Goal: Task Accomplishment & Management: Use online tool/utility

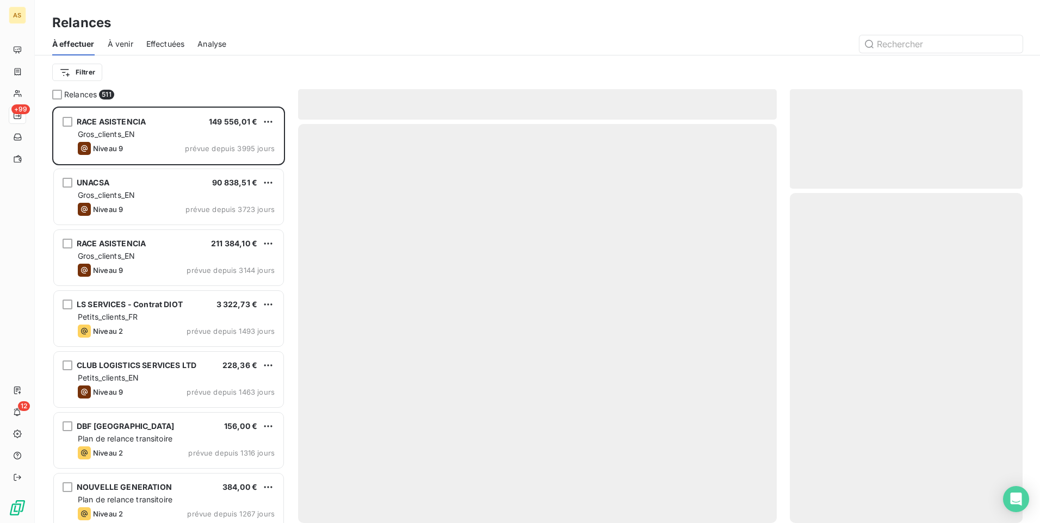
scroll to position [409, 225]
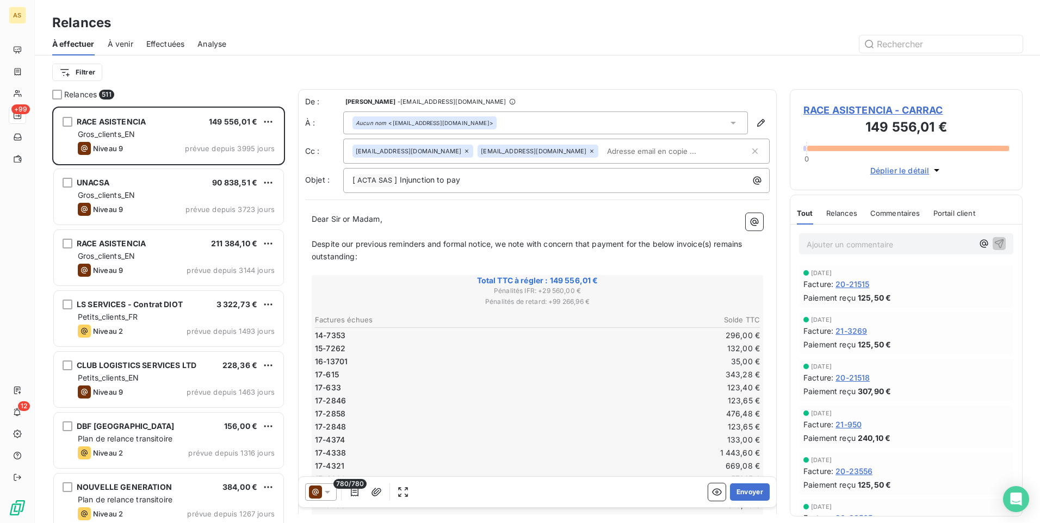
click at [217, 47] on span "Analyse" at bounding box center [211, 44] width 29 height 11
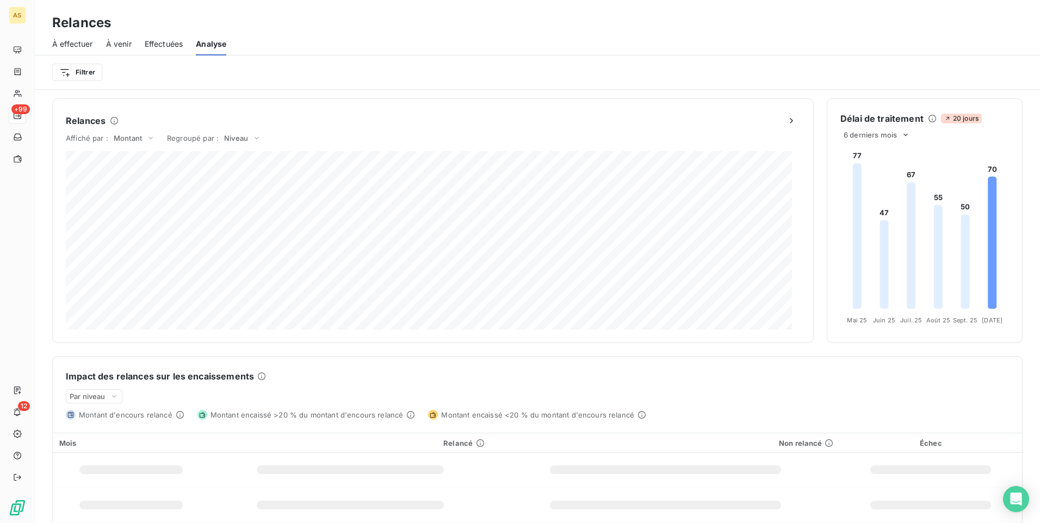
scroll to position [113, 0]
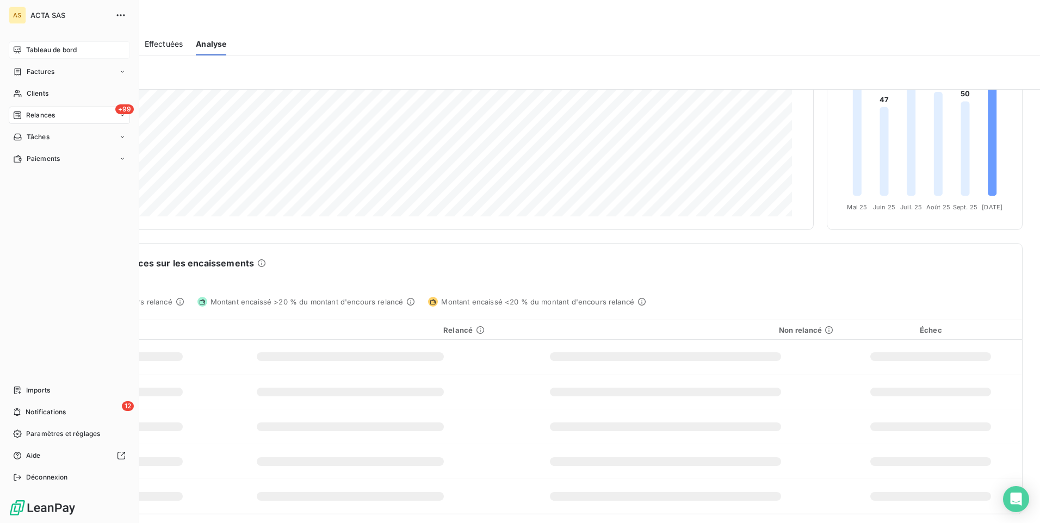
click at [55, 51] on span "Tableau de bord" at bounding box center [51, 50] width 51 height 10
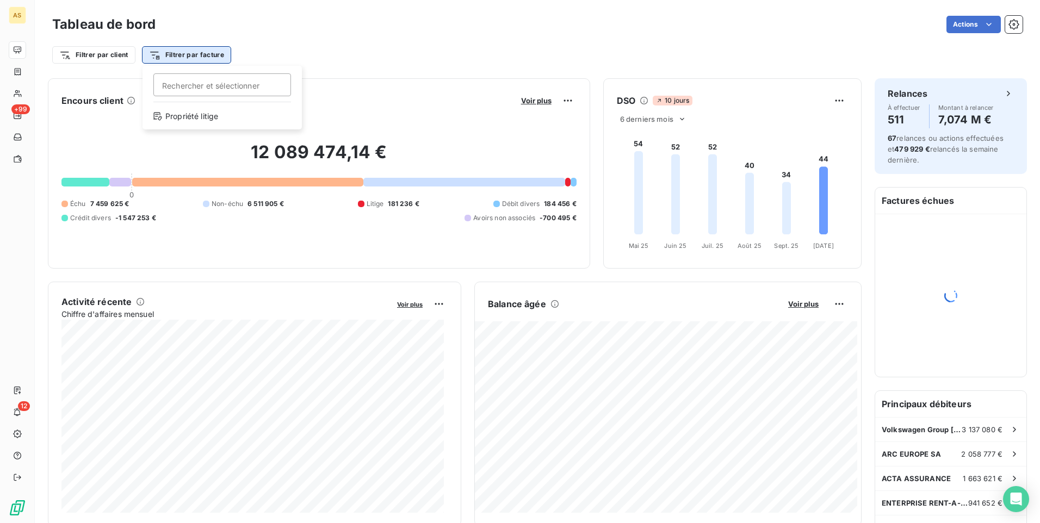
click at [223, 52] on html "AS +99 12 Tableau de bord Actions Filtrer par client Filtrer par facture Recher…" at bounding box center [520, 261] width 1040 height 523
click at [199, 115] on div "Propriété litige" at bounding box center [222, 116] width 151 height 17
click at [238, 85] on icon at bounding box center [237, 83] width 11 height 11
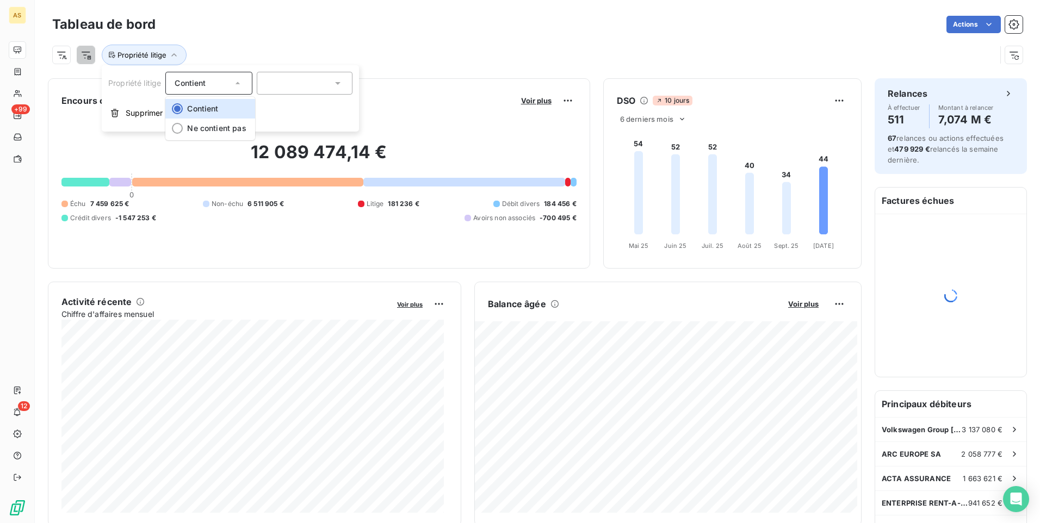
click at [238, 85] on icon at bounding box center [237, 83] width 11 height 11
click at [344, 84] on div at bounding box center [305, 83] width 96 height 23
click at [394, 41] on div "Propriété litige" at bounding box center [537, 50] width 971 height 29
click at [81, 59] on html "AS +99 12 Tableau de bord Actions Rechercher et sélectionner Propriété litige P…" at bounding box center [520, 261] width 1040 height 523
click at [53, 54] on html "AS +99 12 Tableau de bord Actions Rechercher et sélectionner Propriété litige P…" at bounding box center [520, 261] width 1040 height 523
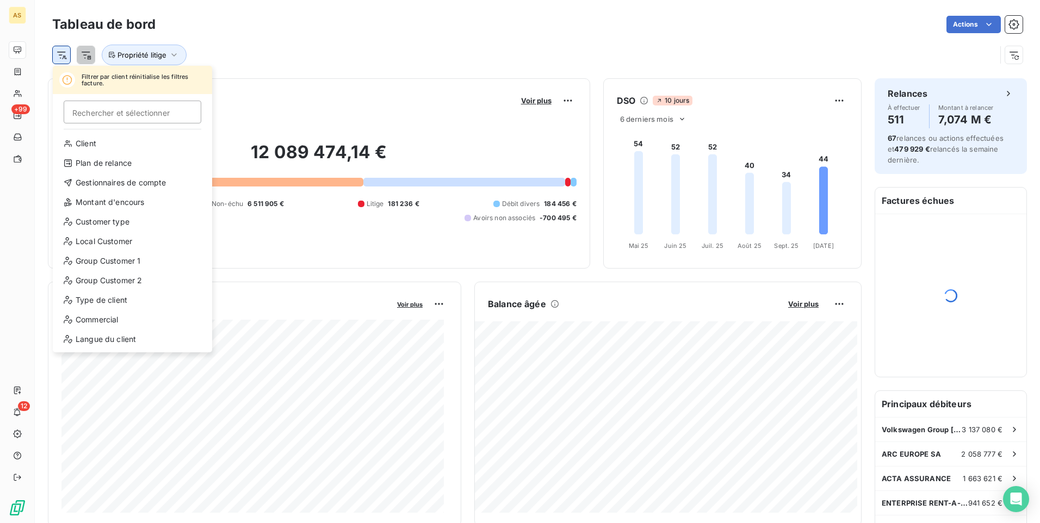
click at [59, 54] on html "AS +99 12 Tableau de bord Actions Filtrer par client réinitialise les filtres f…" at bounding box center [520, 261] width 1040 height 523
click at [85, 139] on div "Client" at bounding box center [132, 143] width 151 height 17
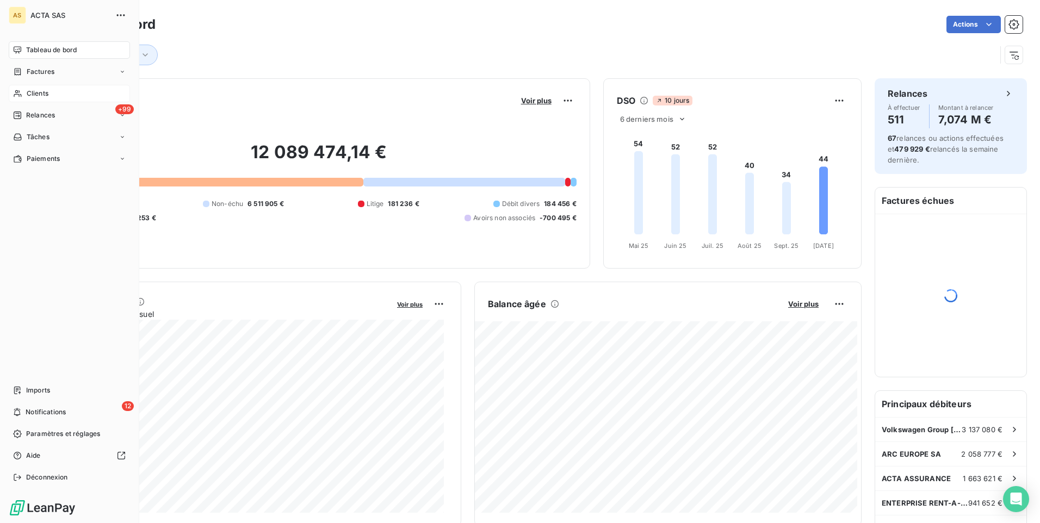
click at [29, 94] on span "Clients" at bounding box center [38, 94] width 22 height 10
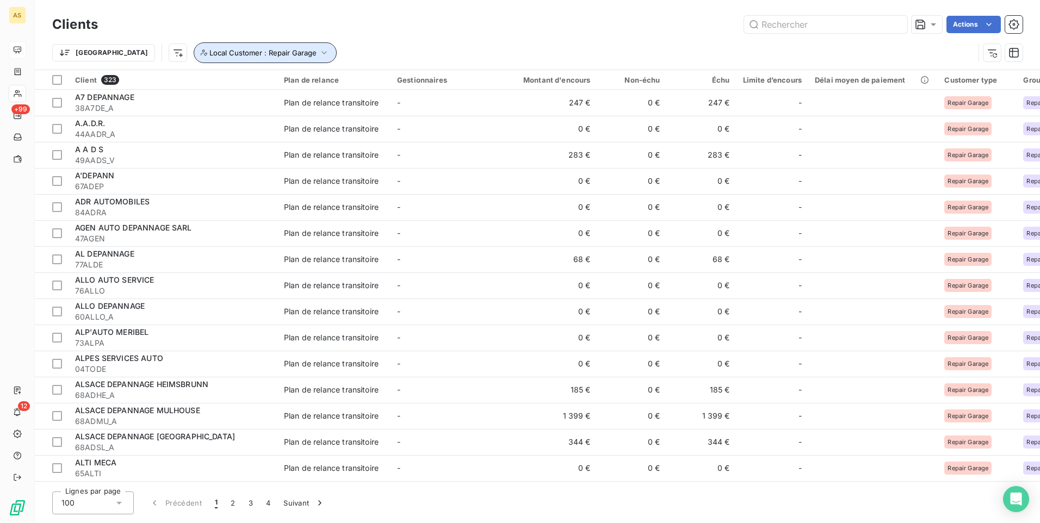
click at [319, 51] on icon "button" at bounding box center [324, 52] width 11 height 11
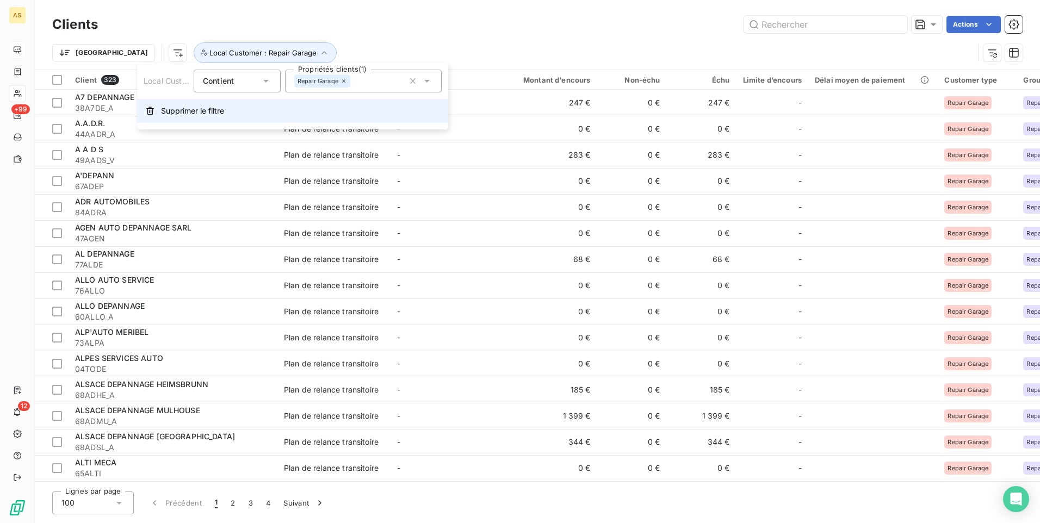
click at [183, 112] on span "Supprimer le filtre" at bounding box center [192, 111] width 63 height 11
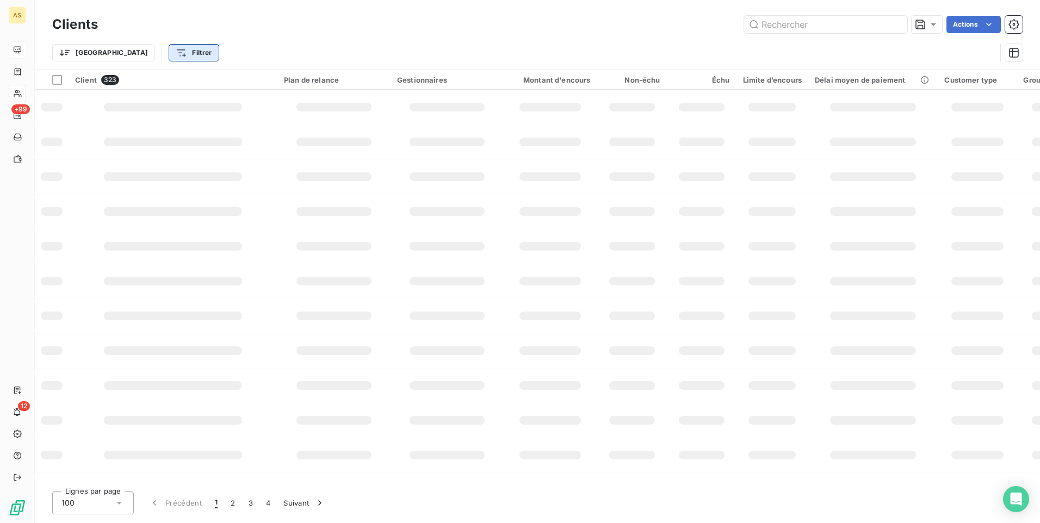
click at [133, 59] on html "AS +99 12 Clients Actions Trier Filtrer Client 323 Plan de relance Gestionnaire…" at bounding box center [520, 261] width 1040 height 523
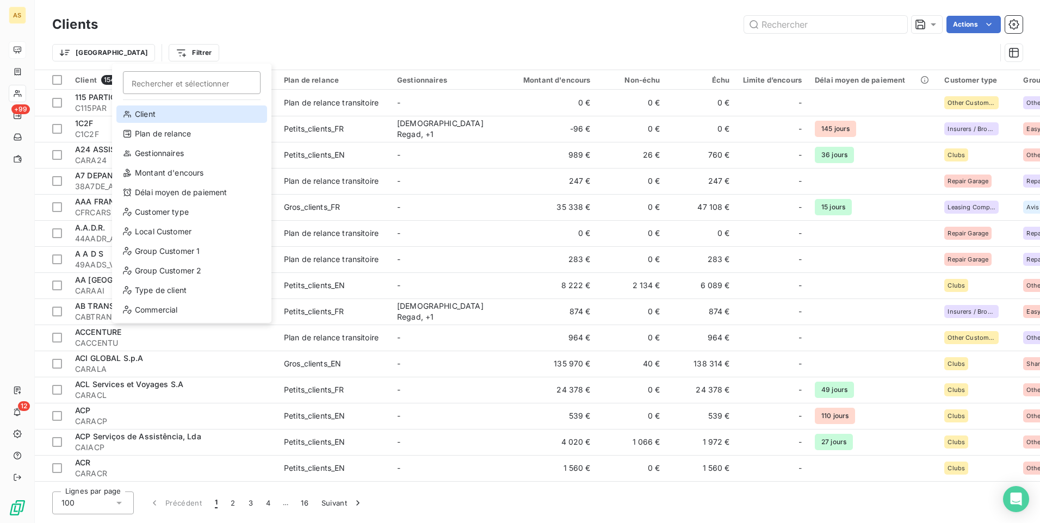
click at [161, 121] on div "Client" at bounding box center [191, 114] width 151 height 17
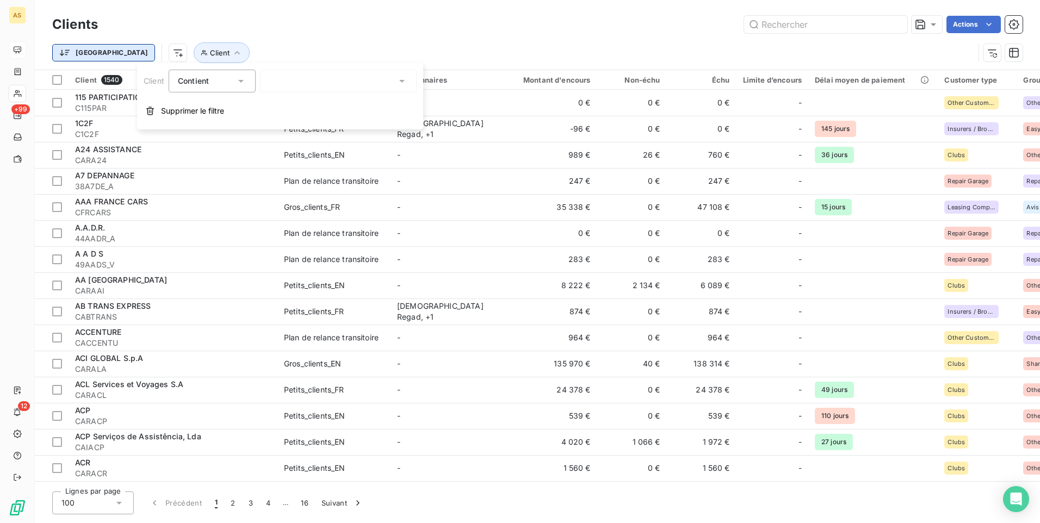
click at [67, 57] on html "AS +99 12 Clients Actions Trier Client Client 1540 Plan de relance Gestionnaire…" at bounding box center [520, 261] width 1040 height 523
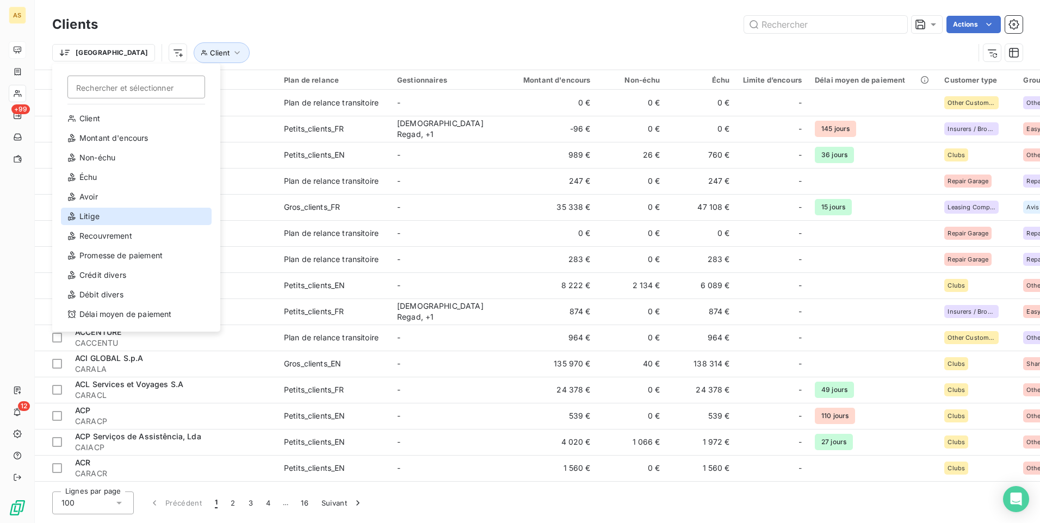
click at [89, 218] on div "Litige" at bounding box center [136, 216] width 151 height 17
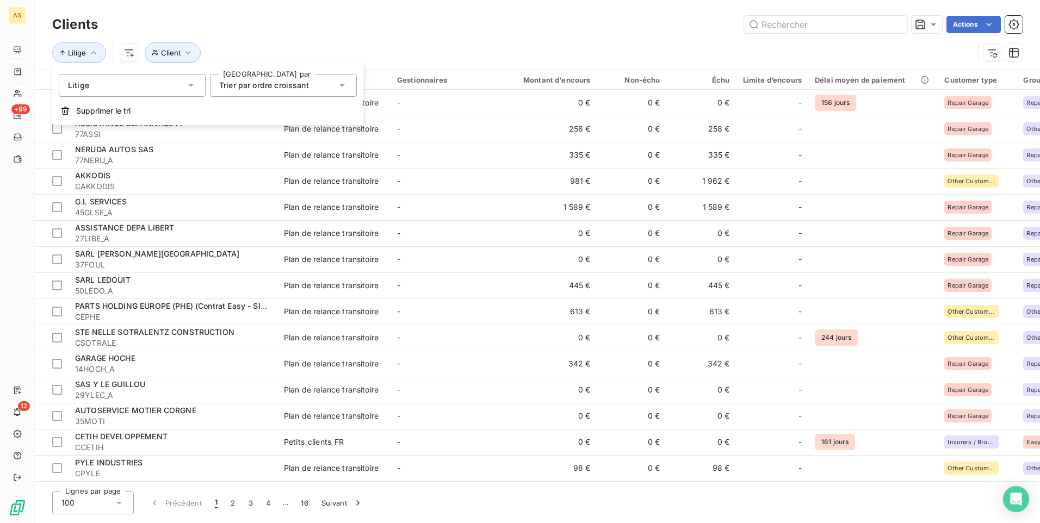
click at [341, 84] on icon at bounding box center [341, 85] width 5 height 3
click at [341, 84] on icon at bounding box center [342, 85] width 11 height 11
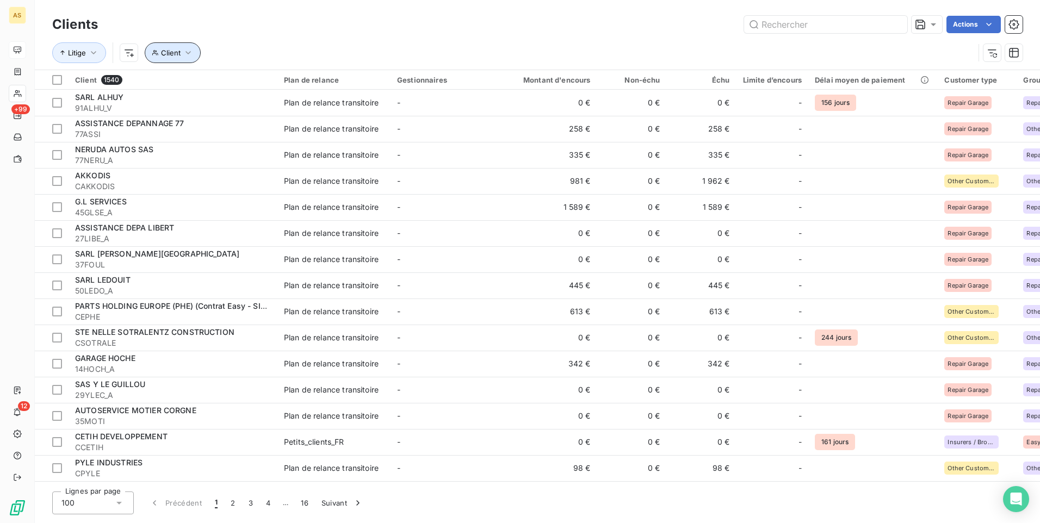
click at [194, 49] on button "Client" at bounding box center [173, 52] width 56 height 21
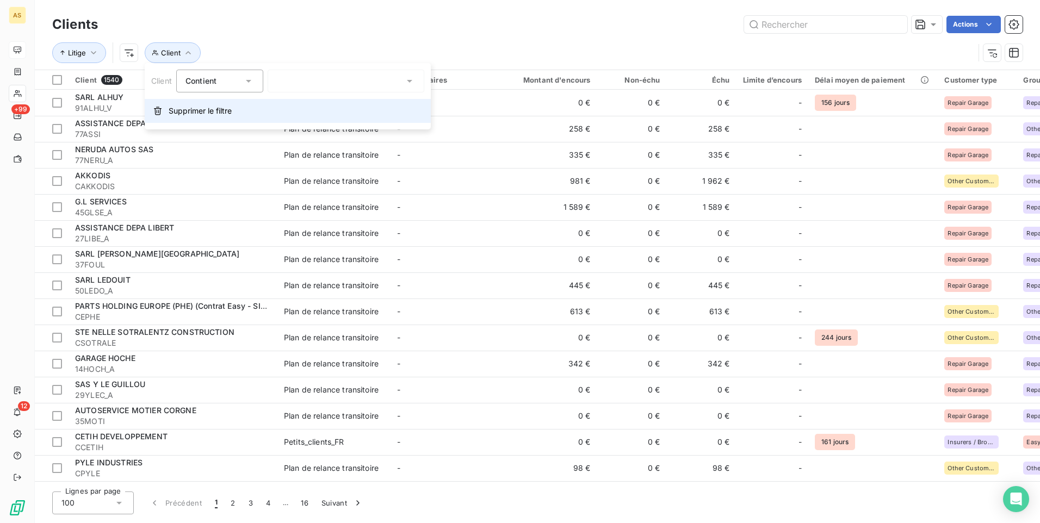
click at [175, 113] on span "Supprimer le filtre" at bounding box center [200, 111] width 63 height 11
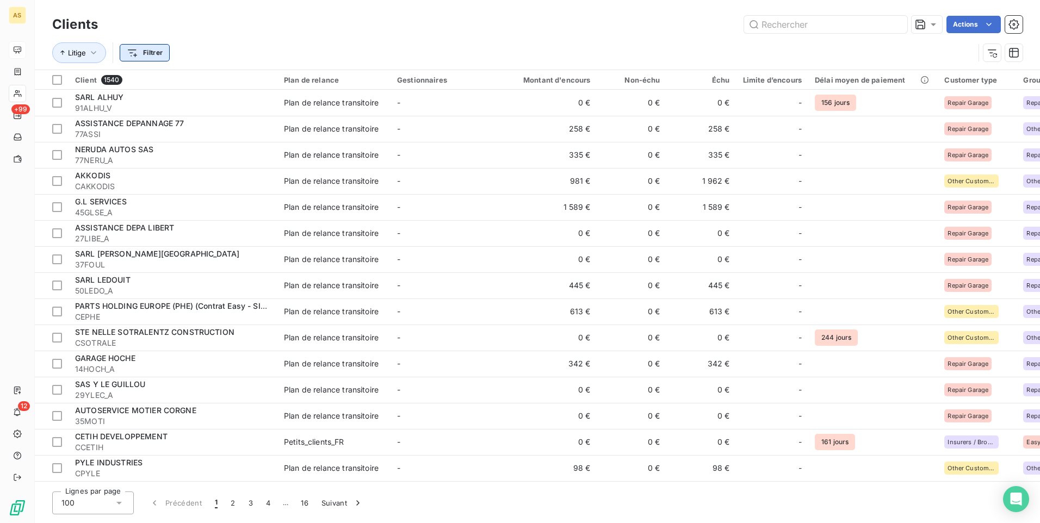
click at [136, 57] on html "AS +99 12 Clients Actions Litige Filtrer Client 1540 Plan de relance Gestionnai…" at bounding box center [520, 261] width 1040 height 523
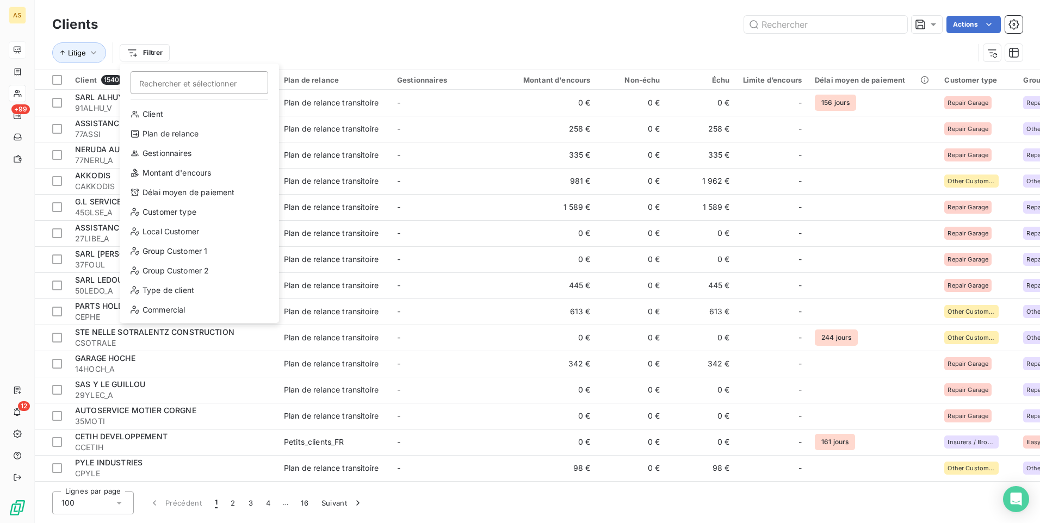
scroll to position [20, 0]
click at [13, 91] on html "AS +99 12 Clients Actions Litige Filtrer Rechercher et sélectionner Client Plan…" at bounding box center [520, 261] width 1040 height 523
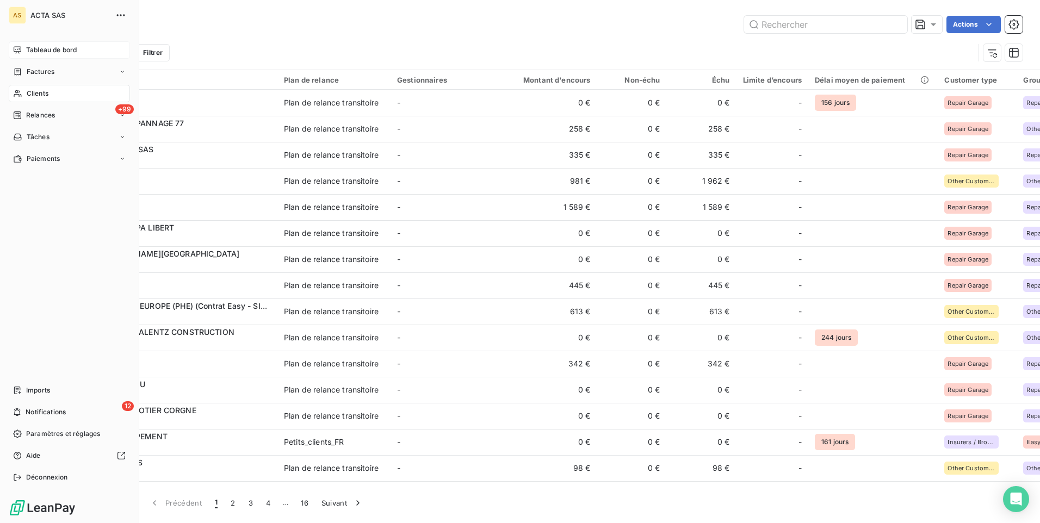
click at [43, 95] on span "Clients" at bounding box center [38, 94] width 22 height 10
click at [42, 115] on span "Relances" at bounding box center [40, 115] width 29 height 10
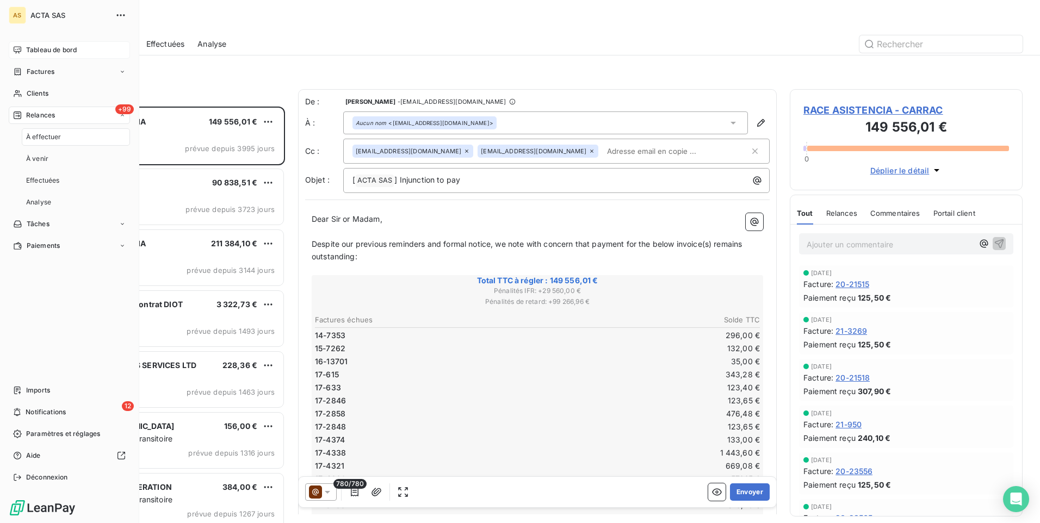
scroll to position [409, 225]
click at [42, 141] on span "À effectuer" at bounding box center [43, 137] width 35 height 10
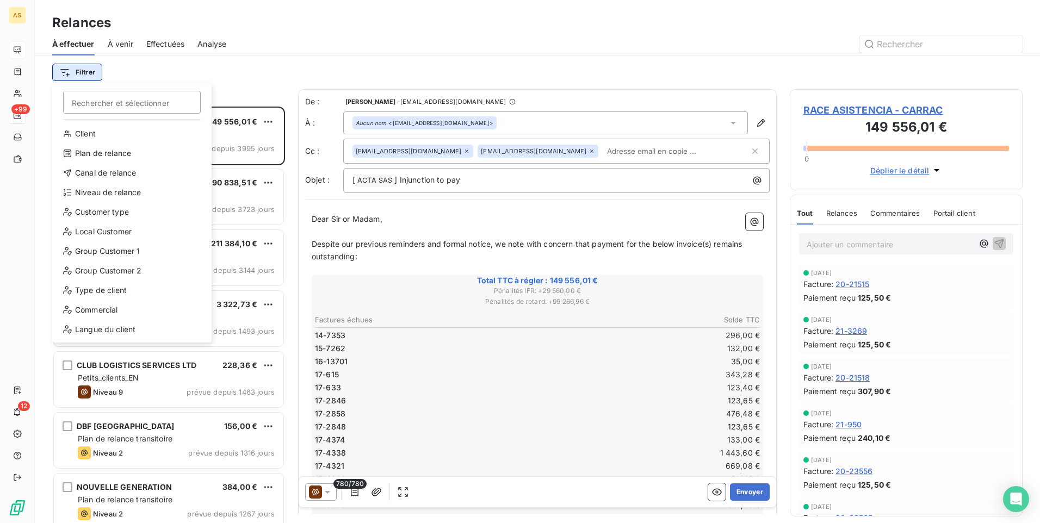
click at [93, 71] on html "AS +99 12 Relances À effectuer À venir Effectuées Analyse Filtrer Rechercher et…" at bounding box center [520, 261] width 1040 height 523
click at [92, 149] on div "Plan de relance" at bounding box center [132, 153] width 151 height 17
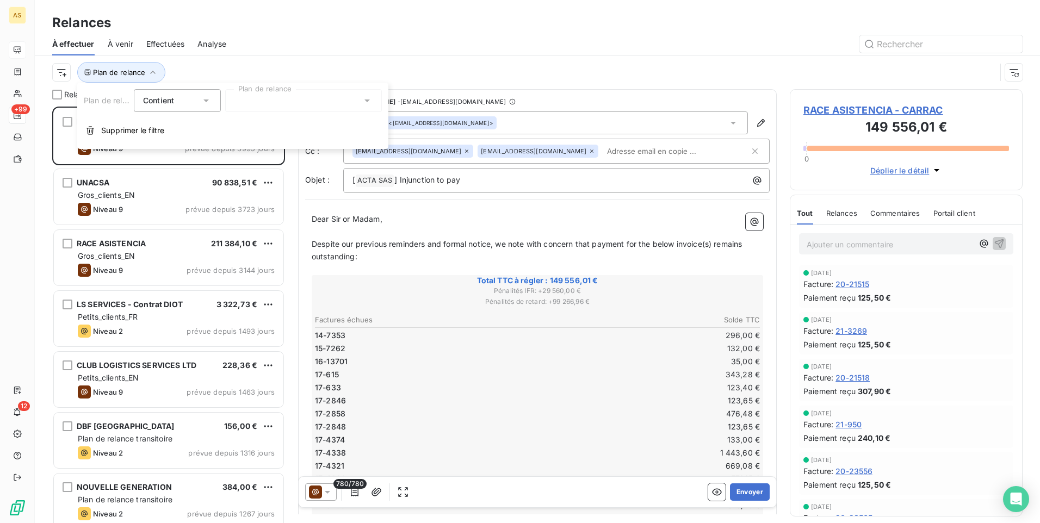
click at [209, 107] on div "Contient is" at bounding box center [177, 100] width 87 height 23
drag, startPoint x: 209, startPoint y: 107, endPoint x: 373, endPoint y: 101, distance: 163.3
click at [373, 101] on div "Plan de relance Contient Contient Ne contient pas Plan de relance" at bounding box center [233, 100] width 298 height 23
click at [373, 101] on div at bounding box center [303, 100] width 157 height 23
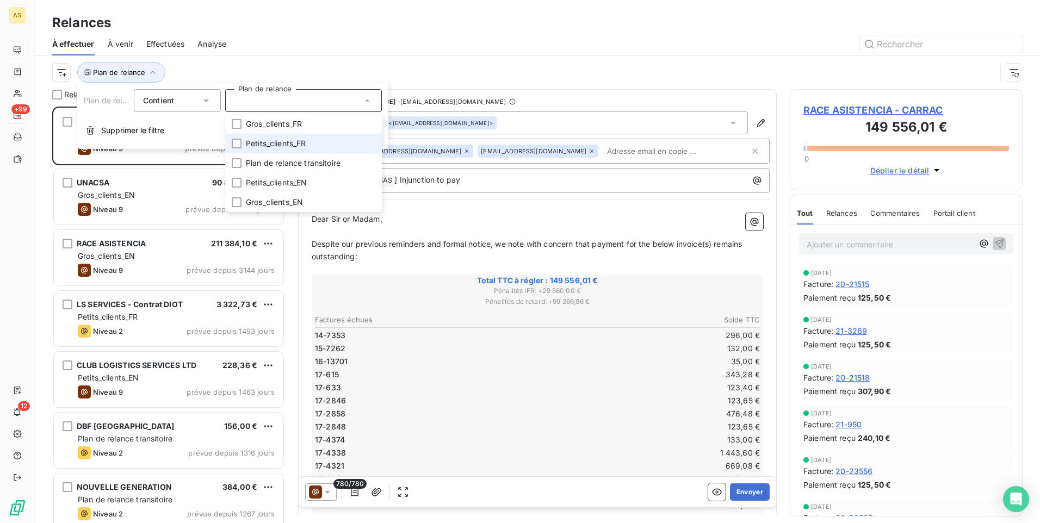
click at [288, 142] on span "Petits_clients_FR" at bounding box center [276, 143] width 60 height 11
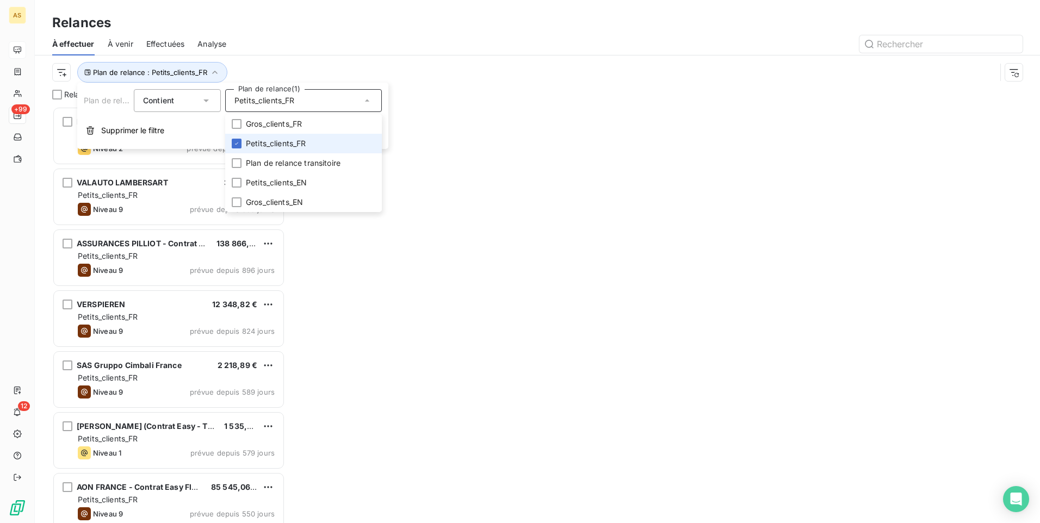
scroll to position [409, 225]
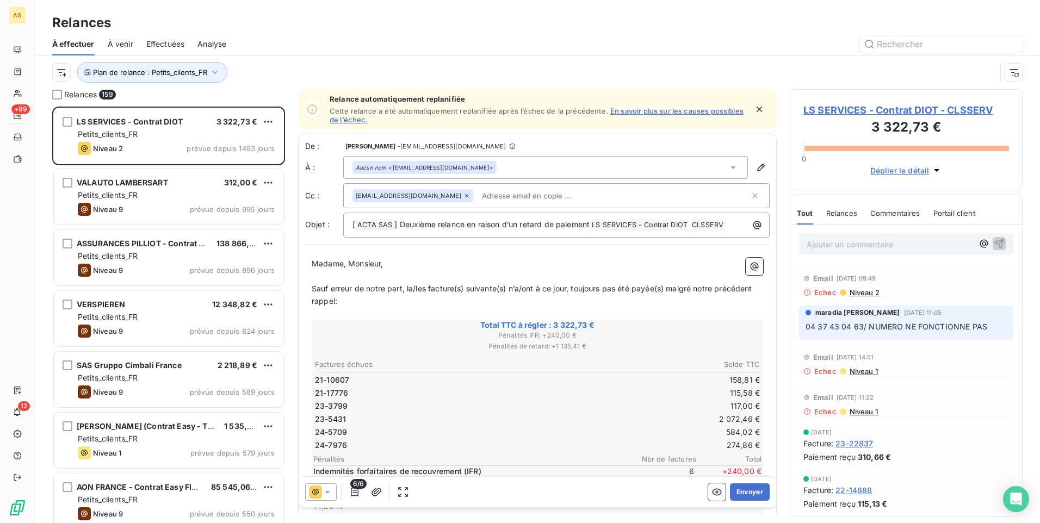
click at [354, 41] on div at bounding box center [630, 43] width 783 height 17
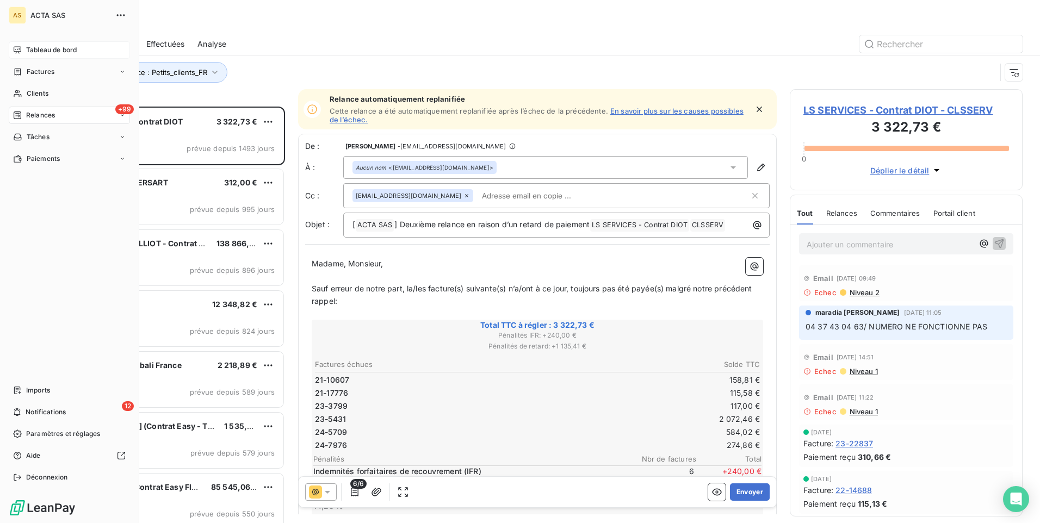
click at [122, 119] on div "+99 Relances" at bounding box center [69, 115] width 121 height 17
click at [87, 134] on div "À effectuer" at bounding box center [76, 136] width 108 height 17
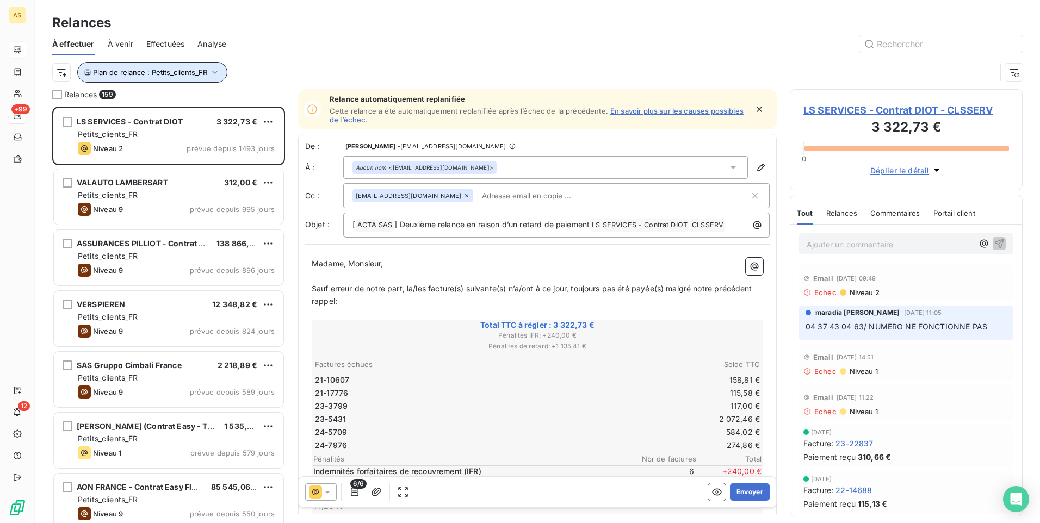
click at [213, 73] on icon "button" at bounding box center [214, 72] width 11 height 11
click at [271, 46] on div at bounding box center [630, 43] width 783 height 17
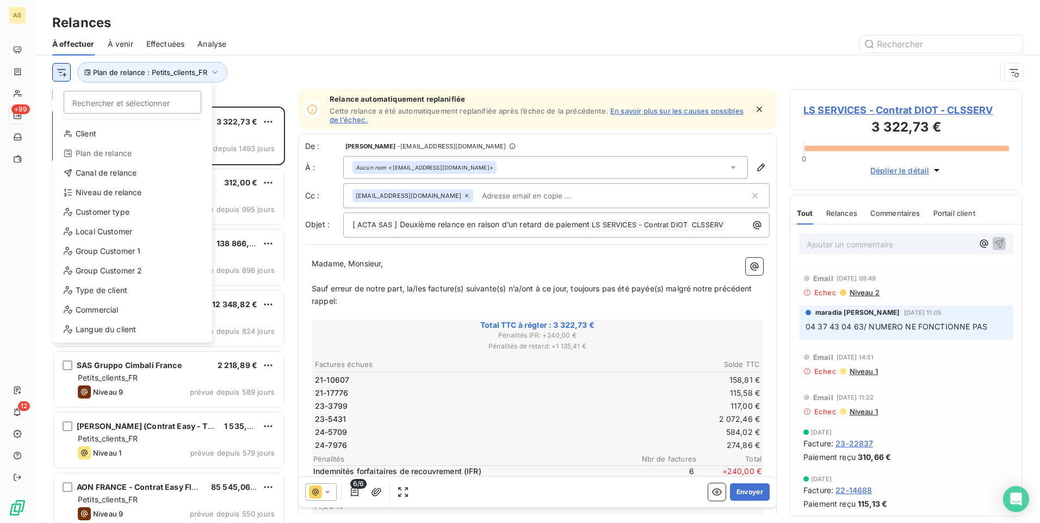
click at [59, 69] on html "AS +99 12 Relances À effectuer À venir Effectuées Analyse Rechercher et sélecti…" at bounding box center [520, 261] width 1040 height 523
